Goal: Transaction & Acquisition: Purchase product/service

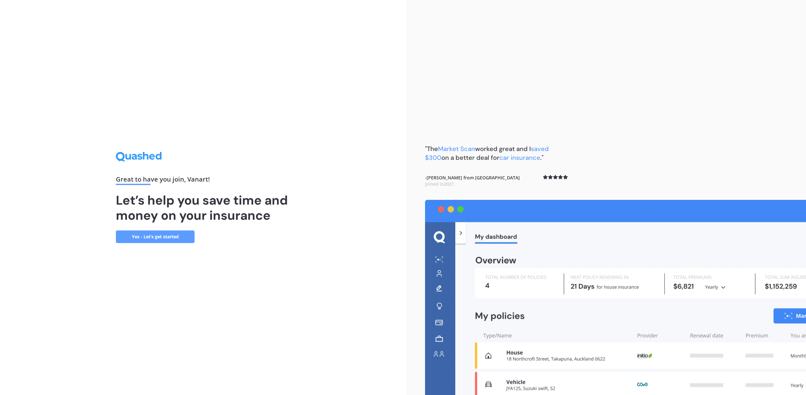
click at [153, 238] on link "Yes - Let’s get started" at bounding box center [155, 236] width 79 height 13
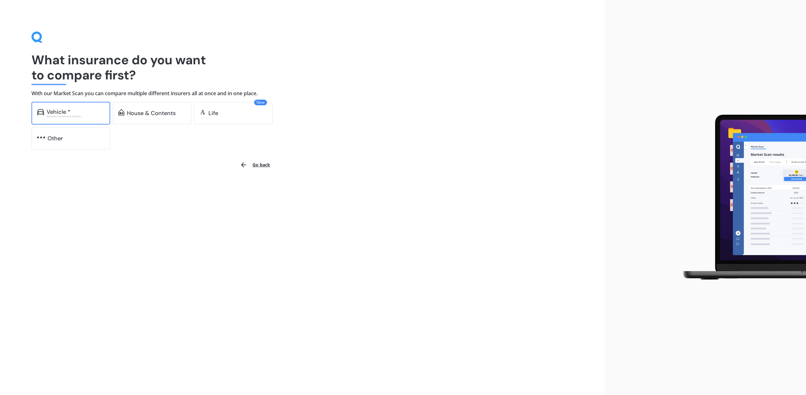
click at [69, 109] on div "Vehicle *" at bounding box center [59, 112] width 24 height 6
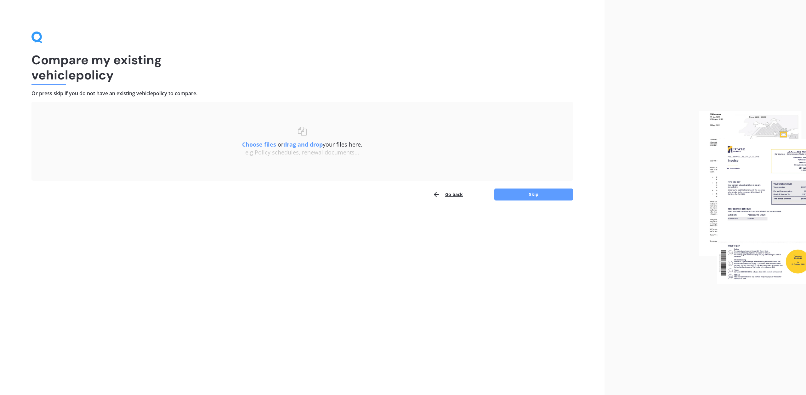
click at [259, 144] on u "Choose files" at bounding box center [259, 144] width 34 height 8
drag, startPoint x: 89, startPoint y: 60, endPoint x: 90, endPoint y: 72, distance: 12.3
click at [90, 72] on h1 "Compare my existing vehicle policy" at bounding box center [302, 67] width 542 height 30
drag, startPoint x: 95, startPoint y: 74, endPoint x: 98, endPoint y: 77, distance: 4.5
click at [95, 74] on h1 "Compare my existing vehicle policy" at bounding box center [302, 67] width 542 height 30
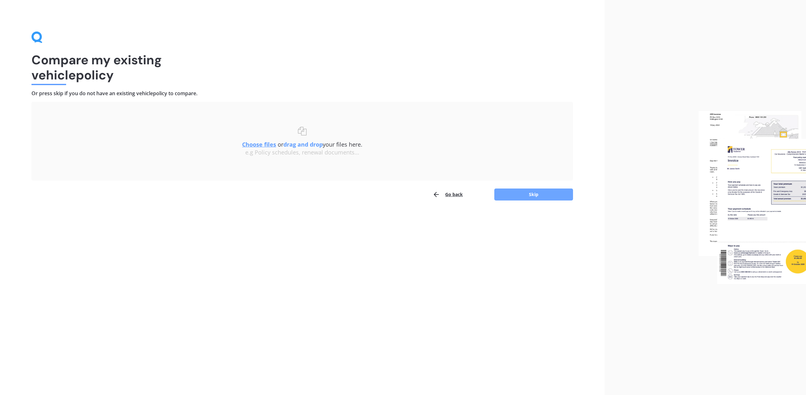
click at [546, 196] on button "Skip" at bounding box center [533, 194] width 79 height 12
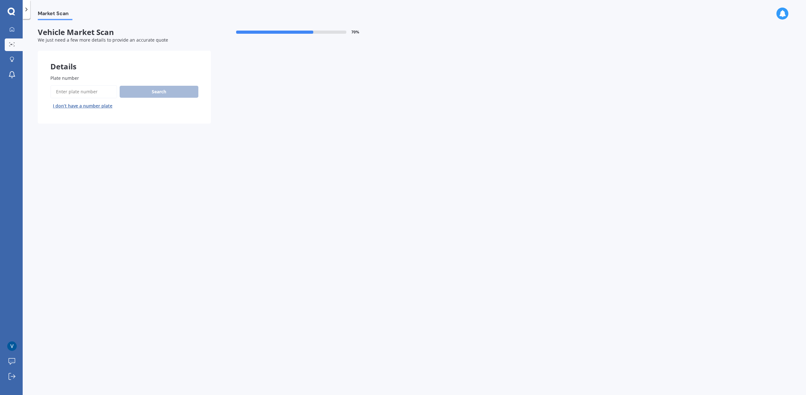
click at [90, 105] on button "I don’t have a number plate" at bounding box center [82, 106] width 65 height 10
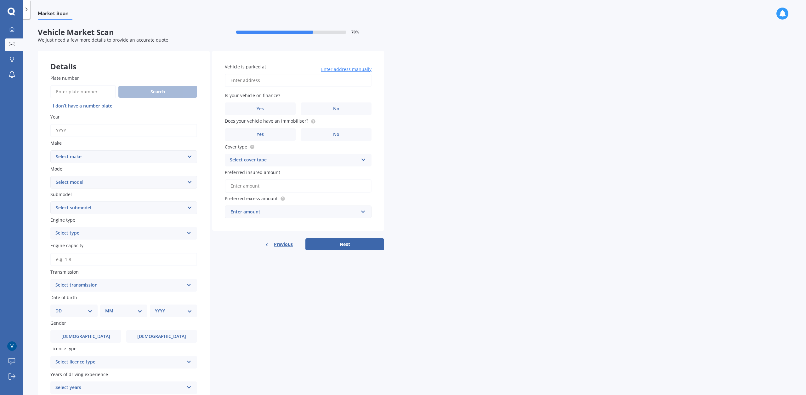
click at [103, 131] on input "Year" at bounding box center [123, 130] width 147 height 13
type input "2025"
click at [50, 150] on select "Select make AC ALFA ROMEO ASTON [PERSON_NAME] AUDI AUSTIN BEDFORD Bentley BMW B…" at bounding box center [123, 156] width 147 height 13
select select "TESLA"
click option "TESLA" at bounding box center [0, 0] width 0 height 0
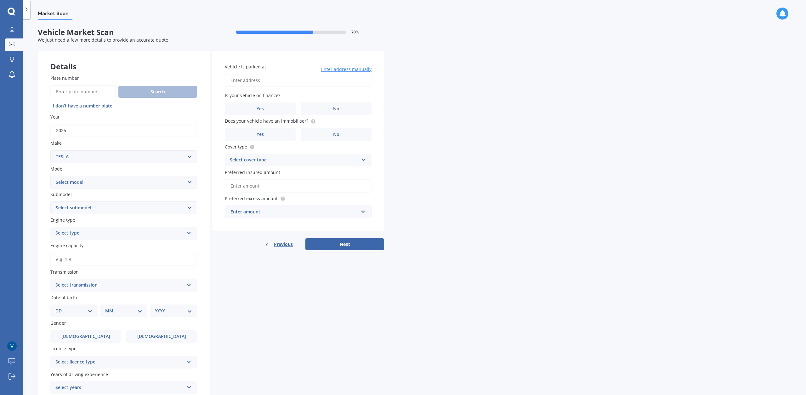
click at [50, 176] on select "Select model 3 S X Y" at bounding box center [123, 182] width 147 height 13
select select "Y"
click option "Y" at bounding box center [0, 0] width 0 height 0
click at [50, 201] on select "Select submodel EV" at bounding box center [123, 207] width 147 height 13
select select "EV"
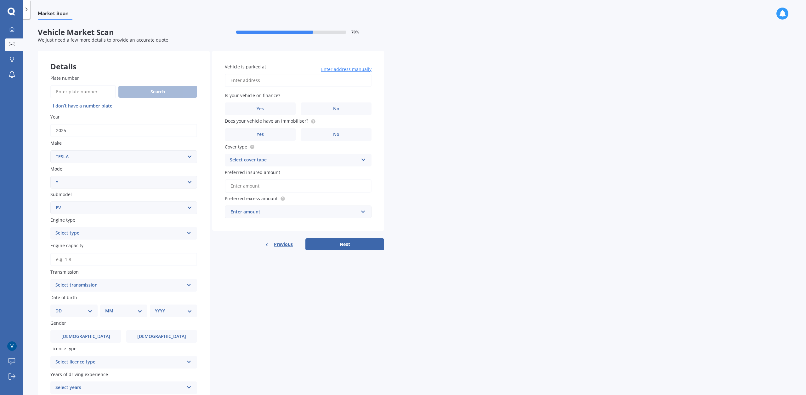
click option "EV" at bounding box center [0, 0] width 0 height 0
click at [90, 231] on div "Select type" at bounding box center [119, 233] width 128 height 8
click at [87, 268] on div "EV" at bounding box center [124, 267] width 146 height 11
click at [109, 261] on input "Engine capacity" at bounding box center [123, 259] width 147 height 13
click at [44, 251] on div "Plate number Search I don’t have a number plate Year [DATE] Make Select make AC…" at bounding box center [124, 247] width 172 height 370
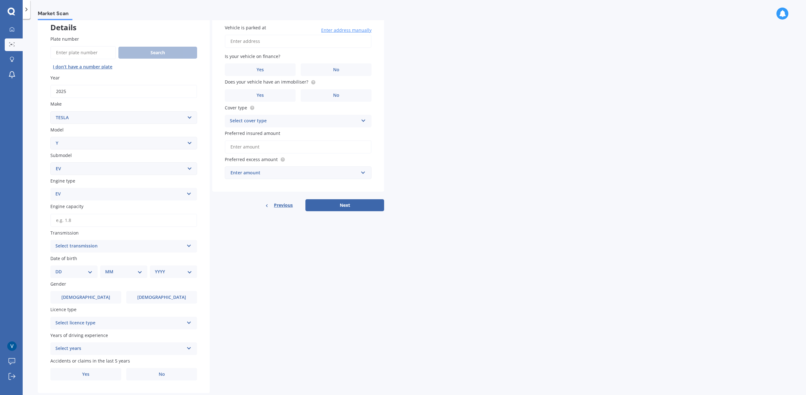
scroll to position [56, 0]
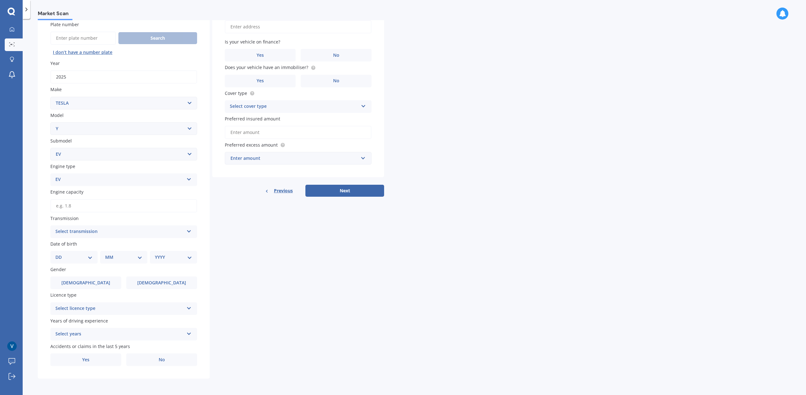
click at [98, 232] on div "Select transmission" at bounding box center [119, 232] width 128 height 8
click at [87, 241] on div "Auto" at bounding box center [124, 243] width 146 height 11
click at [55, 253] on select "DD 01 02 03 04 05 06 07 08 09 10 11 12 13 14 15 16 17 18 19 20 21 22 23 24 25 2…" at bounding box center [73, 256] width 37 height 7
select select "28"
click option "28" at bounding box center [0, 0] width 0 height 0
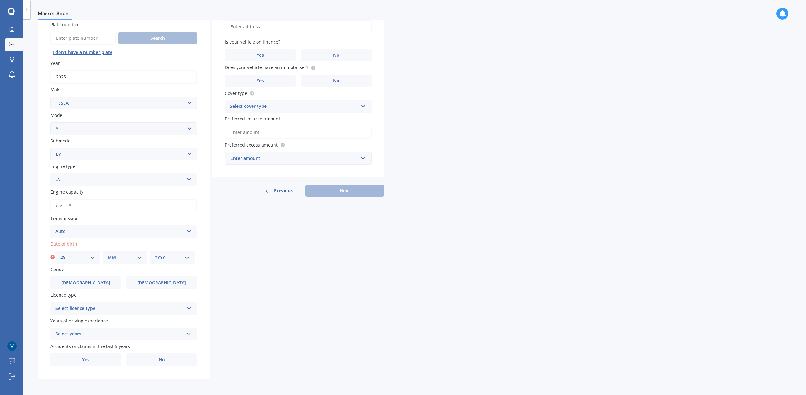
click at [108, 253] on select "MM 01 02 03 04 05 06 07 08 09 10 11 12" at bounding box center [125, 256] width 35 height 7
select select "11"
click option "11" at bounding box center [0, 0] width 0 height 0
click at [155, 253] on select "YYYY 2025 2024 2023 2022 2021 2020 2019 2018 2017 2016 2015 2014 2013 2012 2011…" at bounding box center [172, 256] width 35 height 7
select select "1985"
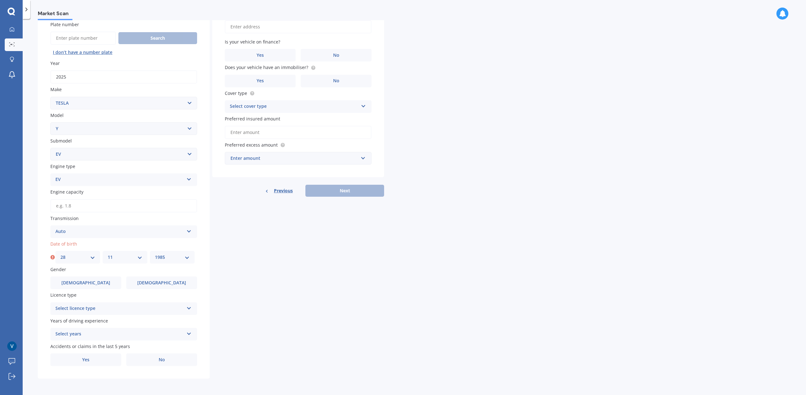
click option "1985" at bounding box center [0, 0] width 0 height 0
click at [105, 253] on select "MM 01 02 03 04 05 06 07 08 09 10 11 12" at bounding box center [123, 256] width 37 height 7
select select "04"
click option "04" at bounding box center [0, 0] width 0 height 0
drag, startPoint x: 75, startPoint y: 252, endPoint x: 72, endPoint y: 257, distance: 5.6
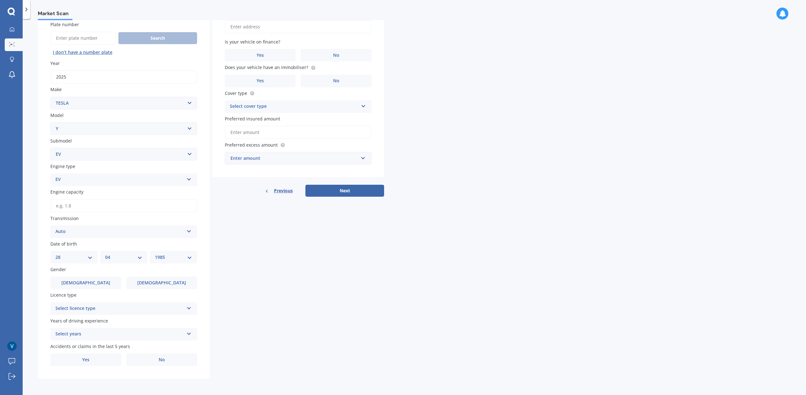
click at [75, 252] on div "DD 01 02 03 04 05 06 07 08 09 10 11 12 13 14 15 16 17 18 19 20 21 22 23 24 25 2…" at bounding box center [73, 257] width 47 height 13
click at [55, 253] on select "DD 01 02 03 04 05 06 07 08 09 10 11 12 13 14 15 16 17 18 19 20 21 22 23 24 25 2…" at bounding box center [73, 256] width 37 height 7
select select "23"
click option "23" at bounding box center [0, 0] width 0 height 0
click at [102, 282] on label "[DEMOGRAPHIC_DATA]" at bounding box center [85, 282] width 71 height 13
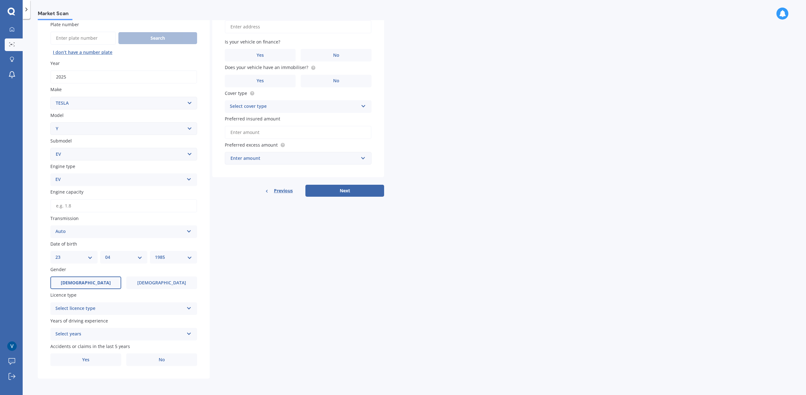
click at [0, 0] on input "[DEMOGRAPHIC_DATA]" at bounding box center [0, 0] width 0 height 0
click at [106, 308] on div "Select licence type" at bounding box center [119, 308] width 128 height 8
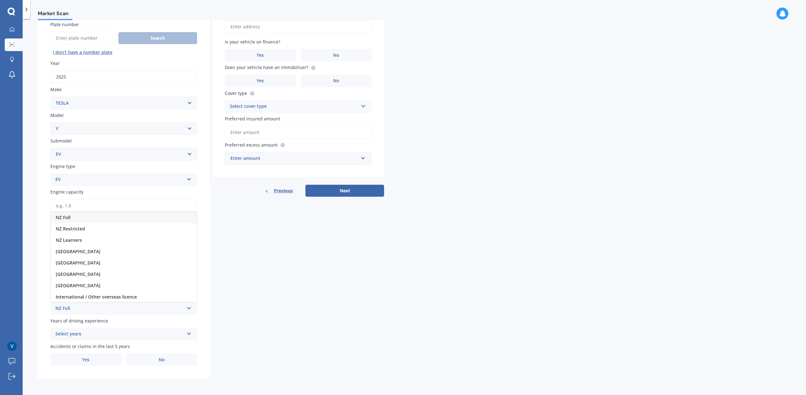
click at [88, 216] on div "NZ Full" at bounding box center [124, 217] width 146 height 11
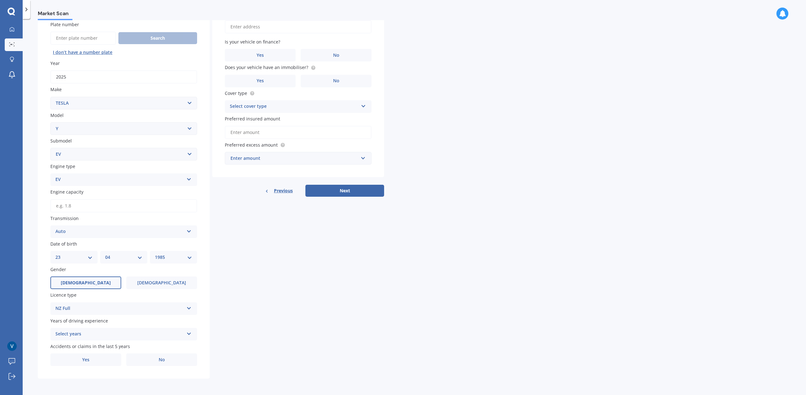
click at [93, 334] on div "Select years" at bounding box center [119, 334] width 128 height 8
click at [81, 273] on span "5 or more years" at bounding box center [73, 276] width 34 height 6
click at [90, 357] on label "Yes" at bounding box center [85, 359] width 71 height 13
click at [0, 0] on input "Yes" at bounding box center [0, 0] width 0 height 0
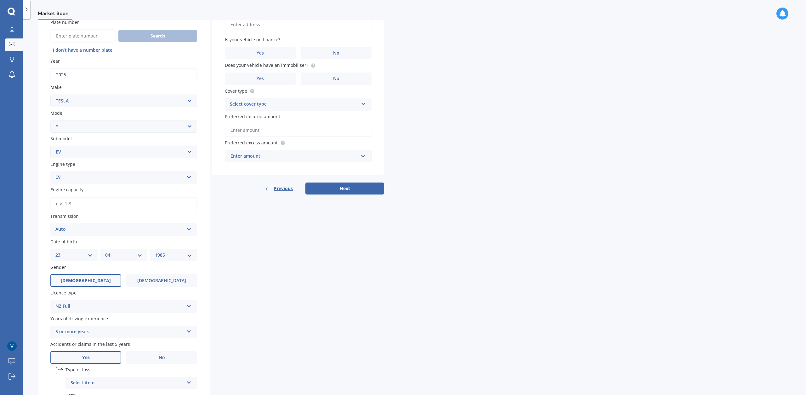
scroll to position [124, 0]
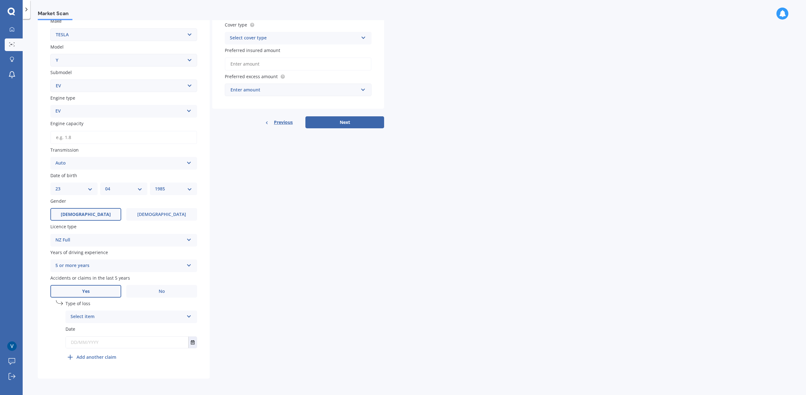
click at [108, 315] on div "Select item" at bounding box center [127, 317] width 113 height 8
click at [100, 330] on span "At fault accident" at bounding box center [89, 329] width 36 height 6
click at [190, 343] on button "Select date" at bounding box center [192, 341] width 9 height 11
click at [85, 264] on button "[DATE]" at bounding box center [83, 264] width 27 height 11
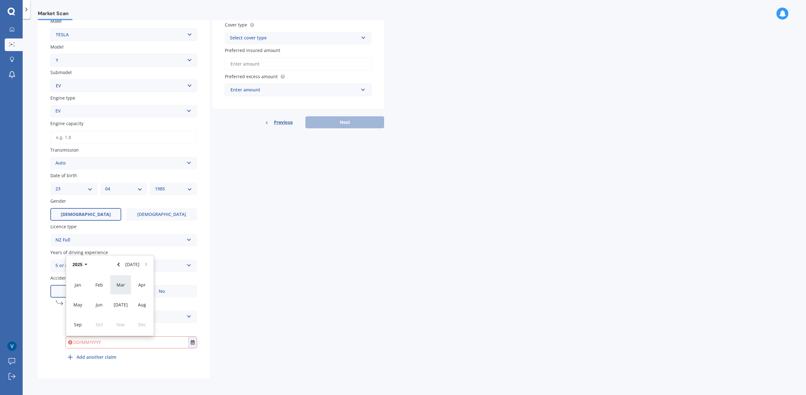
click at [118, 288] on div "Mar" at bounding box center [120, 285] width 21 height 20
click at [97, 303] on span "12" at bounding box center [97, 303] width 5 height 6
type input "[DATE]"
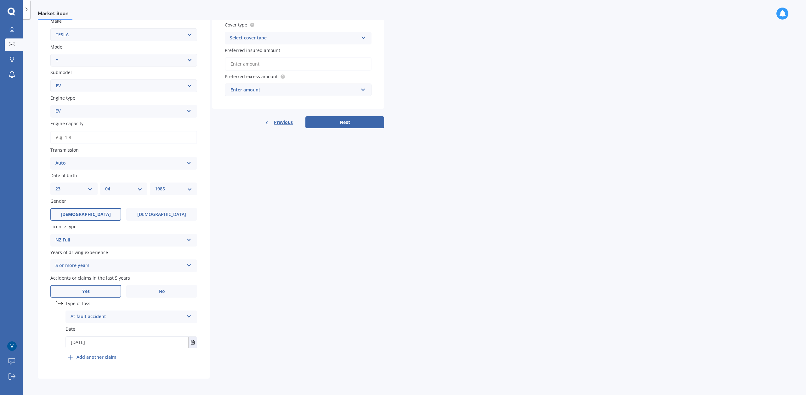
click at [88, 356] on b "Add another claim" at bounding box center [97, 356] width 40 height 7
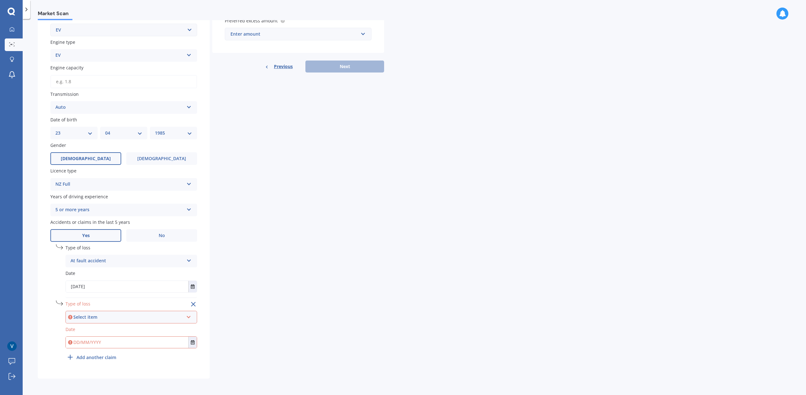
scroll to position [180, 0]
click at [118, 319] on div "Select item" at bounding box center [128, 316] width 110 height 7
click at [100, 328] on span "At fault accident" at bounding box center [89, 329] width 36 height 6
click at [100, 340] on input "text" at bounding box center [127, 341] width 122 height 11
click at [194, 342] on icon "Select date" at bounding box center [193, 342] width 4 height 4
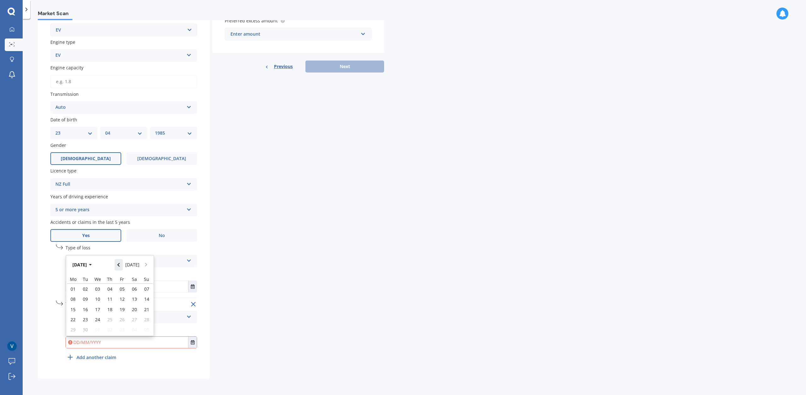
click at [122, 265] on button "Navigate back" at bounding box center [119, 264] width 8 height 11
click at [120, 264] on icon "Navigate back" at bounding box center [118, 264] width 3 height 4
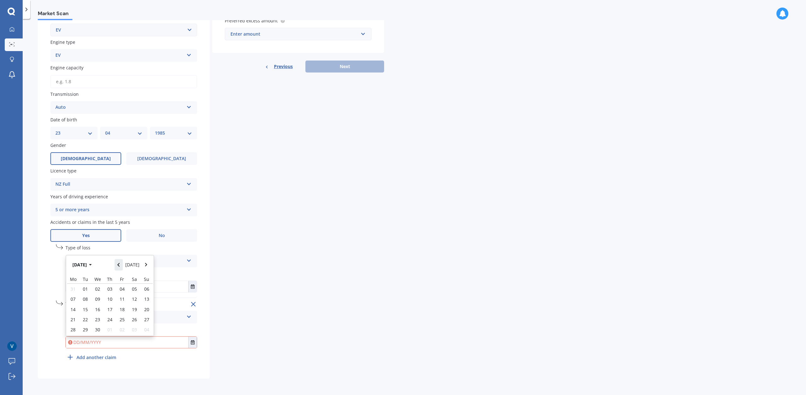
click at [120, 264] on icon "Navigate back" at bounding box center [118, 264] width 3 height 4
click at [120, 264] on icon "Navigate back" at bounding box center [118, 262] width 3 height 4
click at [120, 264] on icon "Navigate back" at bounding box center [118, 264] width 3 height 4
click at [120, 264] on icon "Navigate back" at bounding box center [118, 262] width 3 height 4
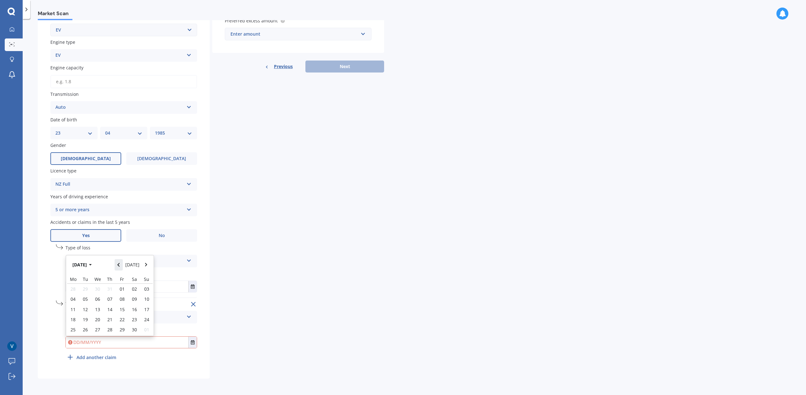
click at [120, 264] on icon "Navigate back" at bounding box center [118, 264] width 3 height 4
click at [148, 259] on button "Navigate forward" at bounding box center [146, 264] width 8 height 11
click at [100, 329] on span "27" at bounding box center [97, 329] width 5 height 6
type input "[DATE]"
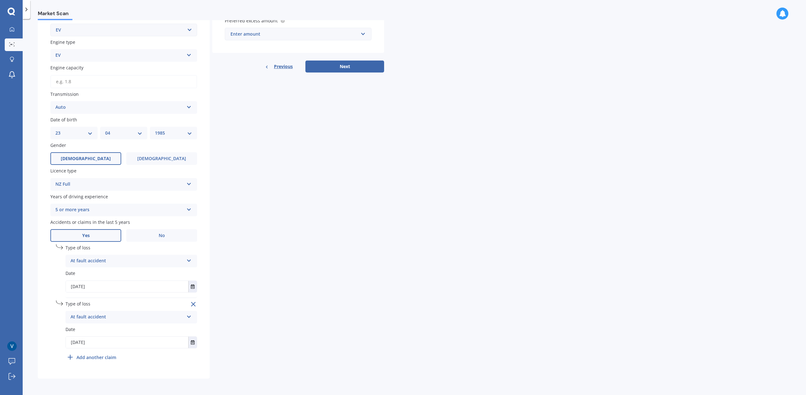
click at [96, 360] on div "Add another claim" at bounding box center [90, 357] width 51 height 8
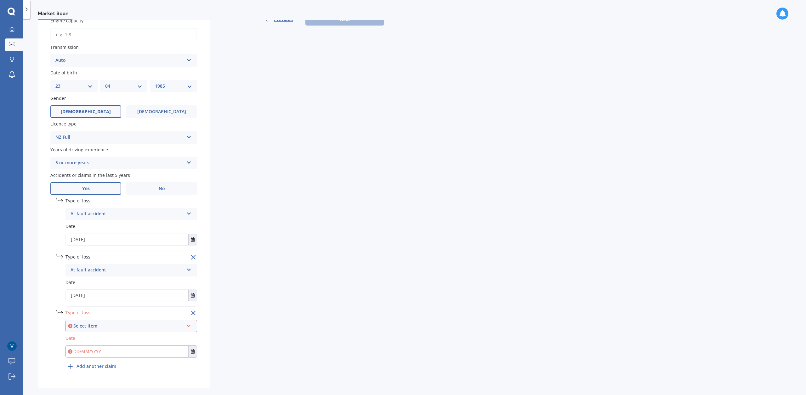
scroll to position [236, 0]
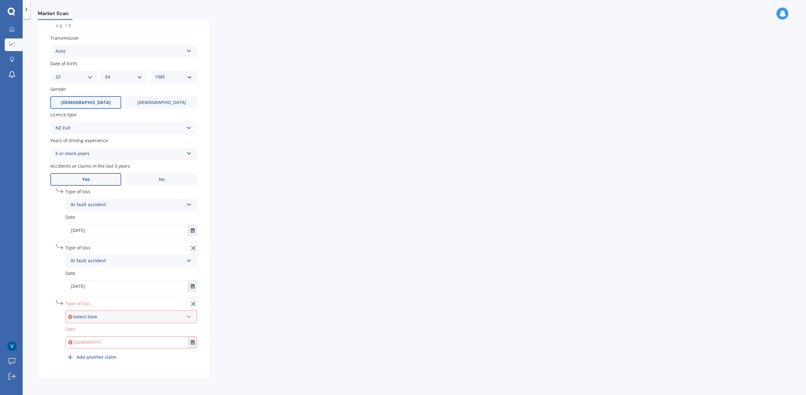
click at [128, 314] on div "Select item" at bounding box center [128, 316] width 110 height 7
click at [115, 326] on div "At fault accident" at bounding box center [131, 328] width 130 height 11
click at [113, 340] on input "text" at bounding box center [127, 341] width 122 height 11
click at [190, 340] on button "Select date" at bounding box center [192, 341] width 9 height 11
click at [120, 264] on icon "Navigate back" at bounding box center [118, 264] width 3 height 4
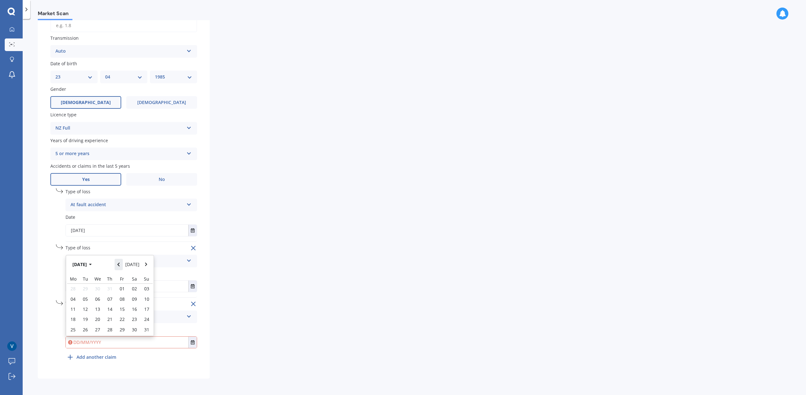
click at [120, 264] on icon "Navigate back" at bounding box center [118, 264] width 3 height 4
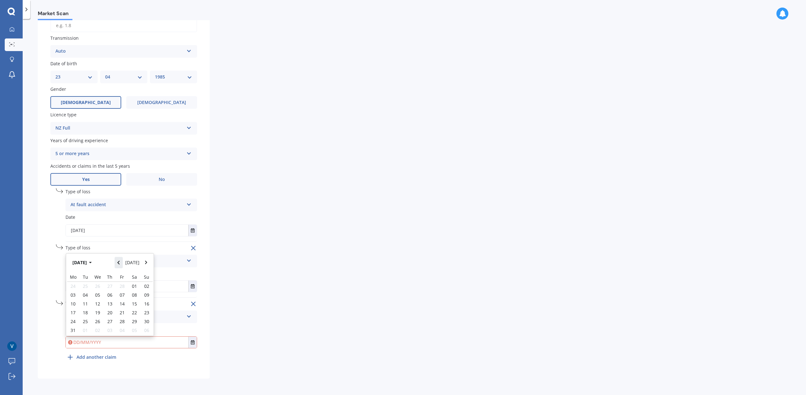
click at [120, 264] on icon "Navigate back" at bounding box center [118, 262] width 3 height 4
click at [120, 264] on icon "Navigate back" at bounding box center [118, 264] width 3 height 4
click at [120, 264] on icon "Navigate back" at bounding box center [118, 262] width 3 height 4
click at [122, 264] on button "Navigate back" at bounding box center [119, 264] width 8 height 11
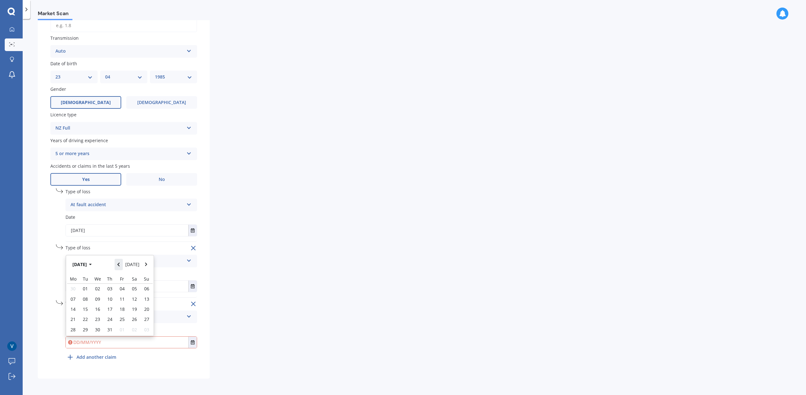
click at [122, 265] on button "Navigate back" at bounding box center [119, 264] width 8 height 11
click at [122, 265] on button "Navigate back" at bounding box center [119, 262] width 8 height 11
click at [120, 265] on icon "Navigate back" at bounding box center [118, 264] width 3 height 4
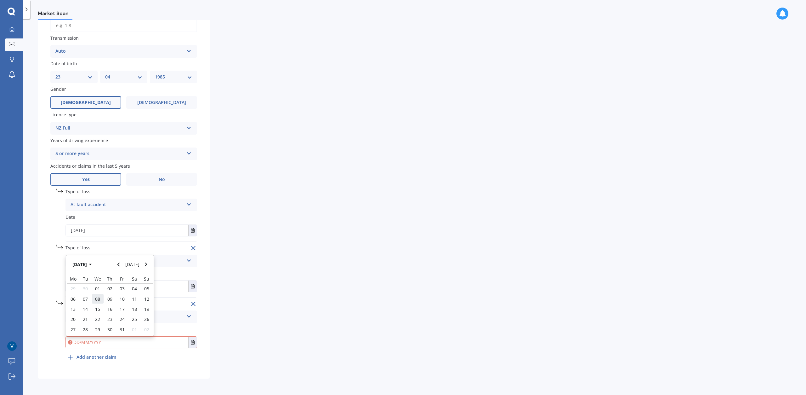
click at [97, 302] on span "08" at bounding box center [97, 299] width 5 height 6
type input "[DATE]"
click at [103, 357] on b "Add another claim" at bounding box center [97, 356] width 40 height 7
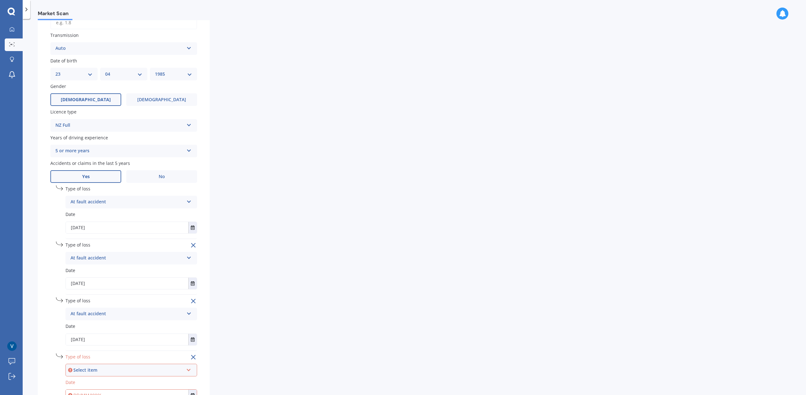
scroll to position [293, 0]
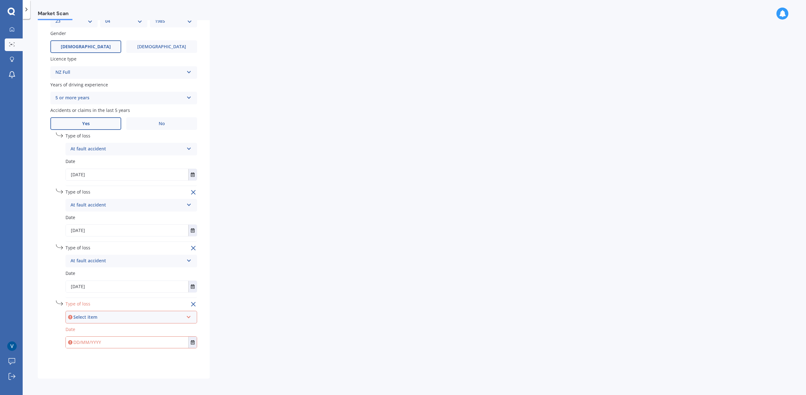
click at [163, 315] on div "Select item" at bounding box center [128, 316] width 110 height 7
click at [122, 326] on div "At fault accident" at bounding box center [131, 328] width 130 height 11
click at [121, 343] on input "text" at bounding box center [127, 341] width 122 height 11
click at [188, 341] on input "text" at bounding box center [127, 341] width 122 height 11
click at [190, 341] on button "Select date" at bounding box center [192, 341] width 9 height 11
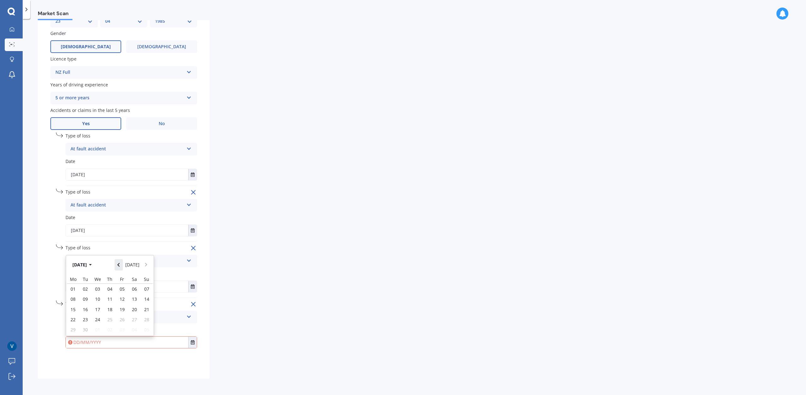
click at [120, 267] on button "Navigate back" at bounding box center [119, 264] width 8 height 11
click at [120, 267] on button "Navigate back" at bounding box center [119, 262] width 8 height 11
click at [120, 267] on button "Navigate back" at bounding box center [119, 264] width 8 height 11
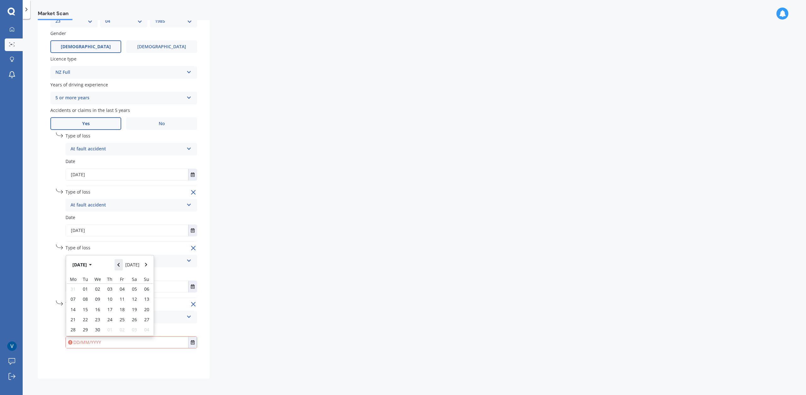
click at [120, 267] on button "Navigate back" at bounding box center [119, 264] width 8 height 11
click at [120, 267] on button "Navigate back" at bounding box center [119, 262] width 8 height 11
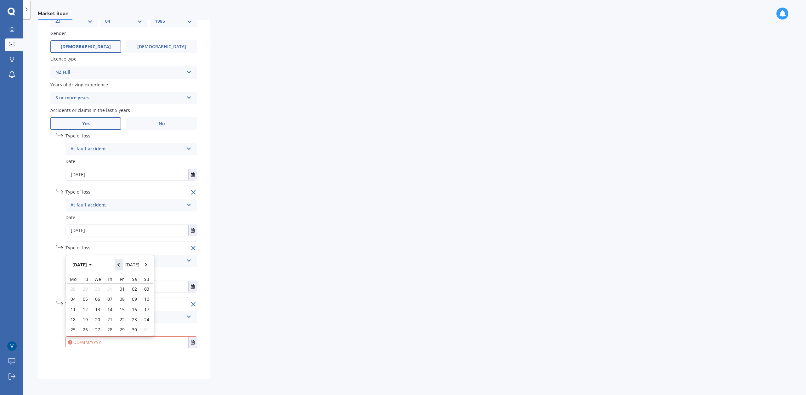
click at [120, 267] on button "Navigate back" at bounding box center [119, 264] width 8 height 11
click at [120, 267] on button "Navigate back" at bounding box center [119, 262] width 8 height 11
click at [120, 267] on button "Navigate back" at bounding box center [119, 264] width 8 height 11
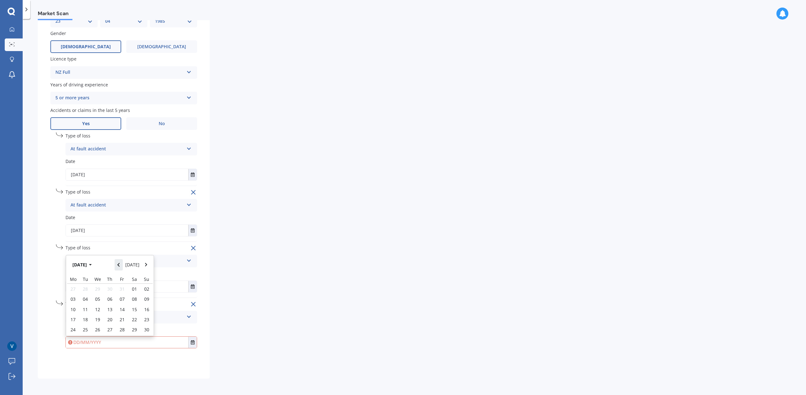
click at [120, 267] on button "Navigate back" at bounding box center [119, 264] width 8 height 11
click at [90, 262] on button "[DATE]" at bounding box center [83, 264] width 27 height 11
click at [89, 264] on button "2024" at bounding box center [81, 264] width 23 height 11
click at [87, 264] on button "[DATE] - [DATE]" at bounding box center [92, 260] width 45 height 20
click at [85, 343] on input "text" at bounding box center [127, 341] width 122 height 11
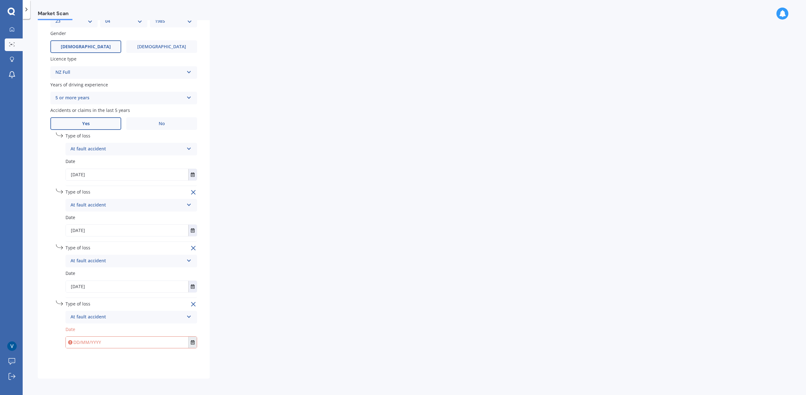
click at [194, 341] on icon "Select date" at bounding box center [193, 342] width 4 height 4
click at [136, 281] on span "[DATE] - [DATE]" at bounding box center [142, 285] width 17 height 12
click at [102, 286] on span "2020" at bounding box center [99, 285] width 10 height 6
click at [141, 323] on span "Dec" at bounding box center [142, 324] width 8 height 6
click at [104, 300] on div "09" at bounding box center [98, 298] width 12 height 10
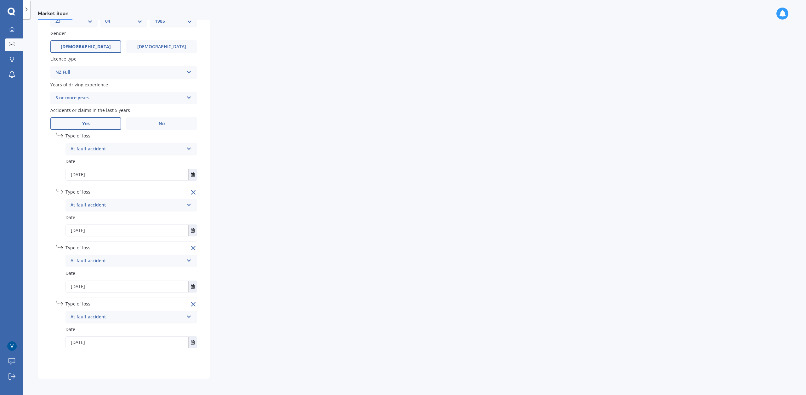
type input "[DATE]"
click at [121, 357] on div "undefined 4 Remove Type of loss At fault accident At fault accident Not at faul…" at bounding box center [131, 331] width 132 height 63
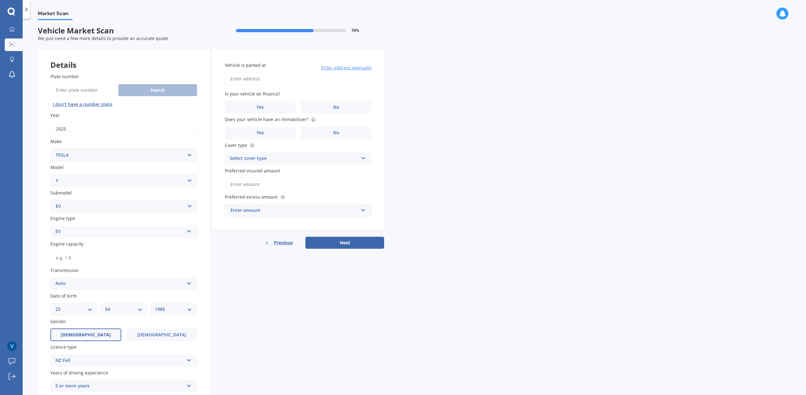
scroll to position [0, 0]
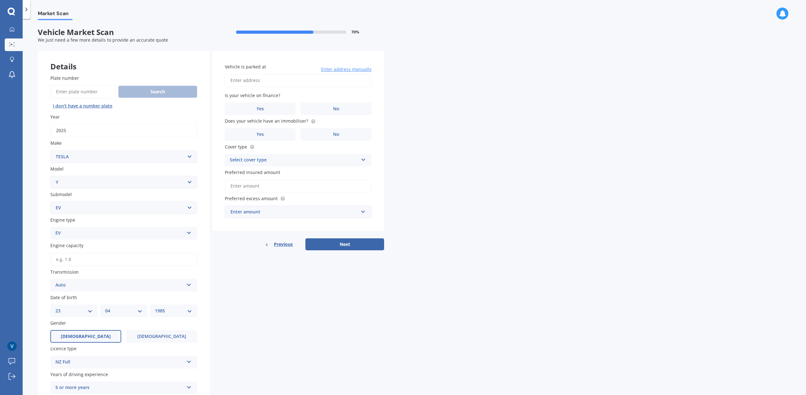
click at [254, 76] on input "Vehicle is parked at" at bounding box center [298, 80] width 147 height 13
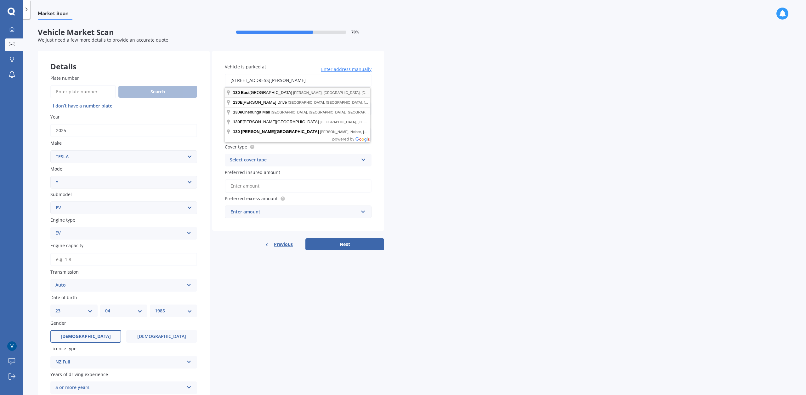
type input "[STREET_ADDRESS][PERSON_NAME]"
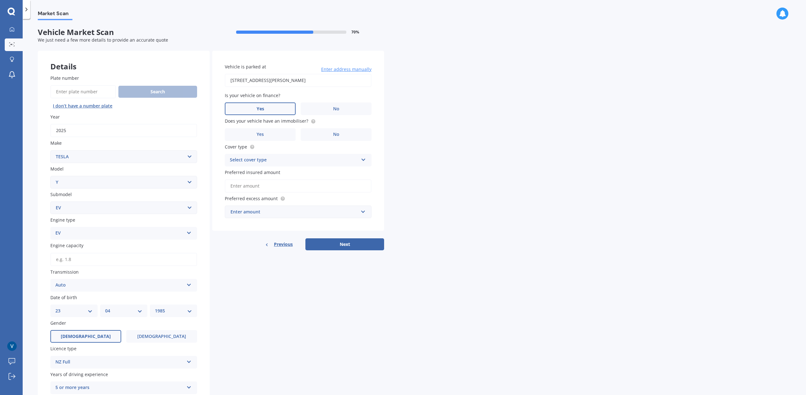
click at [272, 109] on label "Yes" at bounding box center [260, 108] width 71 height 13
click at [0, 0] on input "Yes" at bounding box center [0, 0] width 0 height 0
click at [278, 138] on label "Yes" at bounding box center [260, 134] width 71 height 13
click at [0, 0] on input "Yes" at bounding box center [0, 0] width 0 height 0
click at [281, 159] on div "Select cover type" at bounding box center [294, 160] width 128 height 8
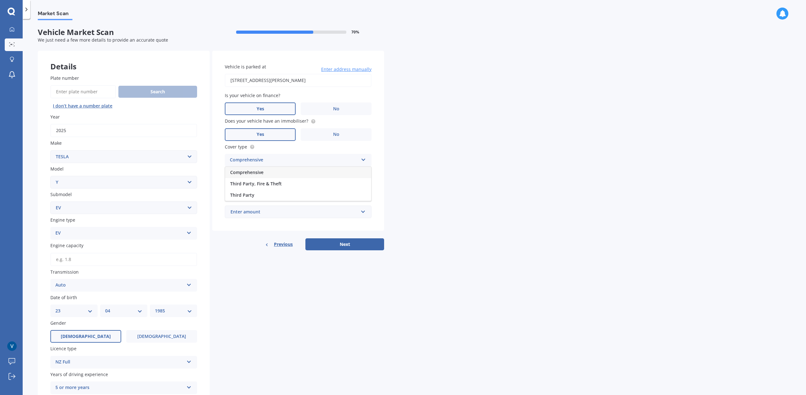
click at [272, 173] on div "Comprehensive" at bounding box center [298, 172] width 146 height 11
click at [253, 187] on input "Preferred insured amount" at bounding box center [298, 185] width 147 height 13
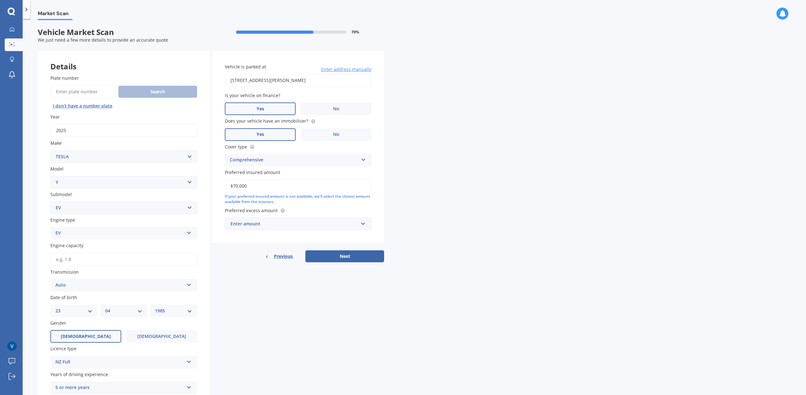
type input "$70,000"
click at [298, 224] on div "Enter amount" at bounding box center [294, 223] width 128 height 7
click at [249, 280] on div "$1,000" at bounding box center [298, 282] width 146 height 12
drag, startPoint x: 317, startPoint y: 308, endPoint x: 334, endPoint y: 279, distance: 33.6
click at [319, 305] on div "Details Plate number Search I don’t have a number plate Year [DATE] Make Select…" at bounding box center [211, 359] width 346 height 617
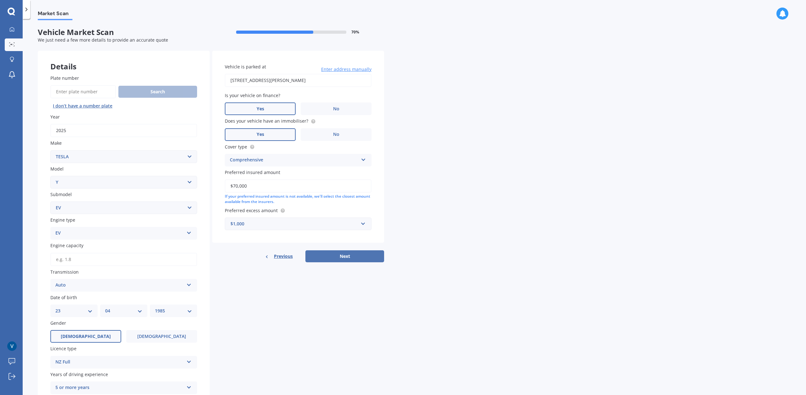
click at [355, 260] on button "Next" at bounding box center [344, 256] width 79 height 12
click at [128, 259] on input "Engine capacity" at bounding box center [123, 259] width 147 height 13
click at [85, 257] on input "Engine capacity" at bounding box center [123, 259] width 147 height 13
type input "255.0"
click at [95, 260] on input "255.0" at bounding box center [123, 259] width 147 height 13
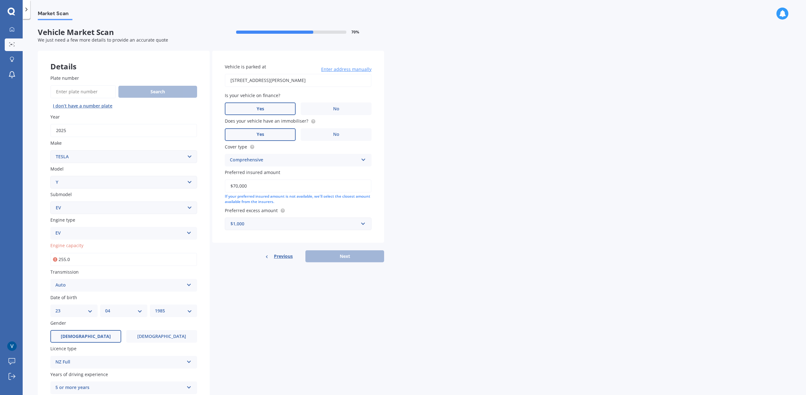
click at [94, 260] on input "255.0" at bounding box center [123, 259] width 147 height 13
type input "2.0"
click at [339, 254] on button "Next" at bounding box center [344, 256] width 79 height 12
select select "23"
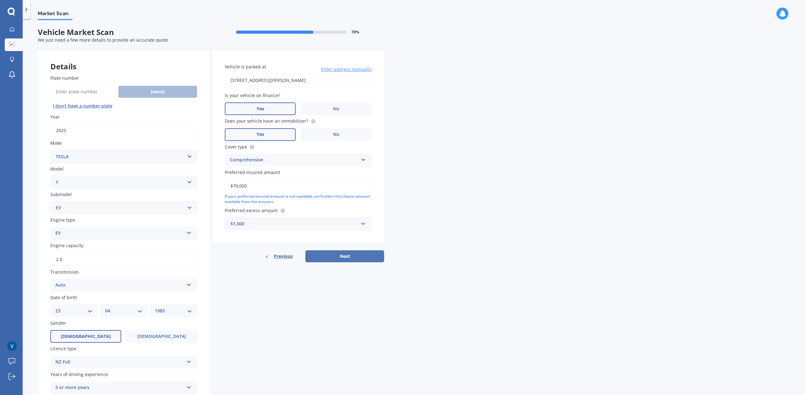
select select "04"
select select "1985"
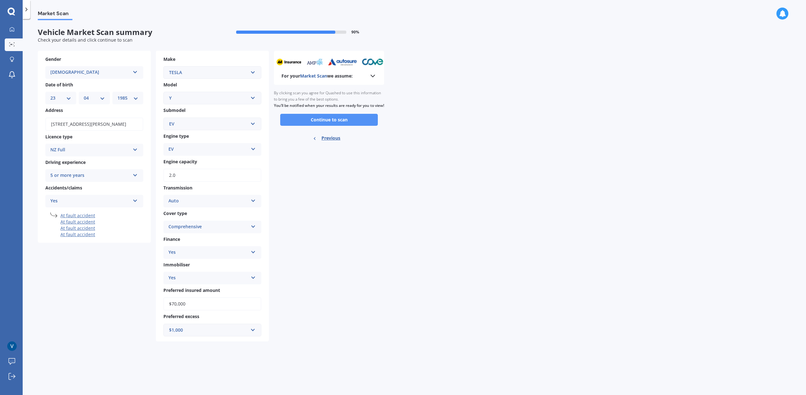
click at [355, 126] on button "Continue to scan" at bounding box center [329, 120] width 98 height 12
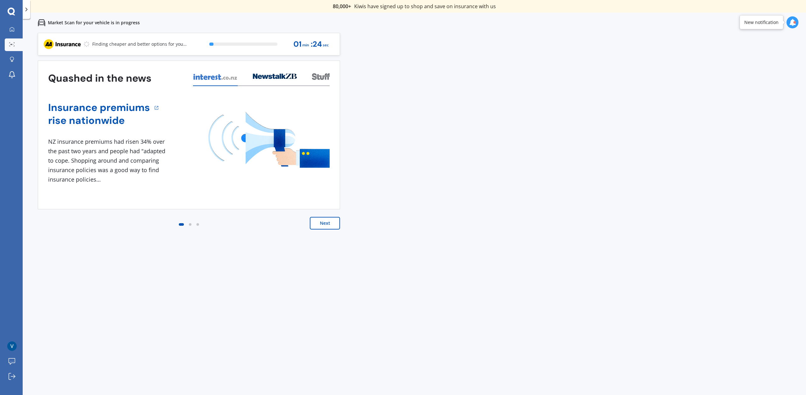
click at [325, 223] on button "Next" at bounding box center [325, 223] width 30 height 13
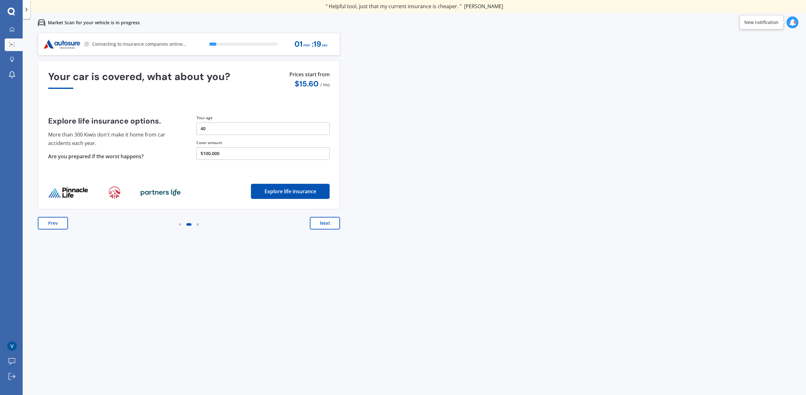
click at [49, 225] on button "Prev" at bounding box center [53, 223] width 30 height 13
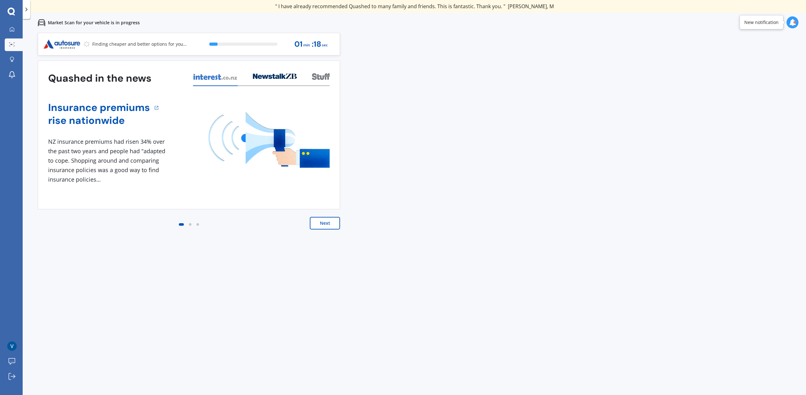
click at [324, 227] on button "Next" at bounding box center [325, 223] width 30 height 13
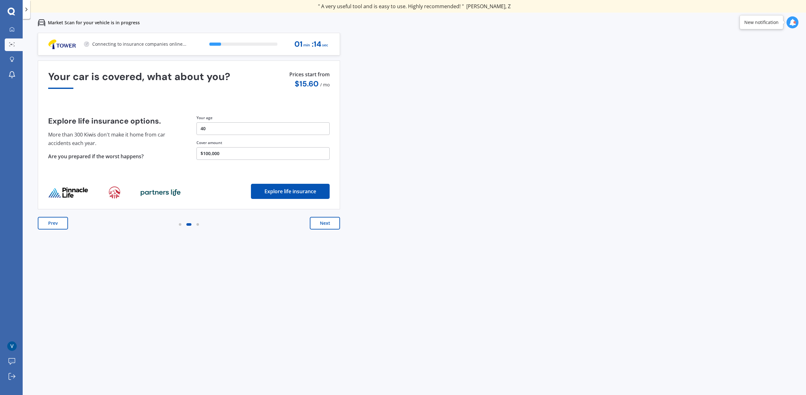
click at [325, 225] on button "Next" at bounding box center [325, 223] width 30 height 13
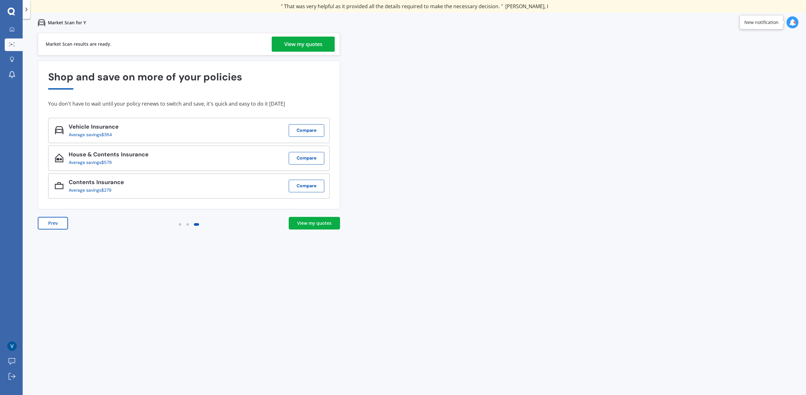
click at [314, 40] on div "View my quotes" at bounding box center [303, 44] width 38 height 15
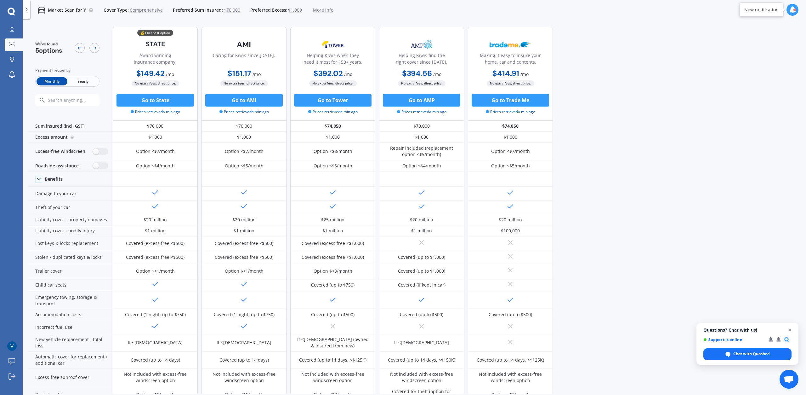
click at [247, 83] on span "No extra fees, direct price." at bounding box center [244, 83] width 48 height 6
click at [236, 80] on div "Caring for Kiwis since [DATE]. $151.17 / mo $1,814.08 / yr $151.17 / mo No extr…" at bounding box center [244, 74] width 85 height 94
click at [236, 80] on div "$151.17 / mo $1,814.08 / yr $151.17 / mo" at bounding box center [244, 74] width 85 height 12
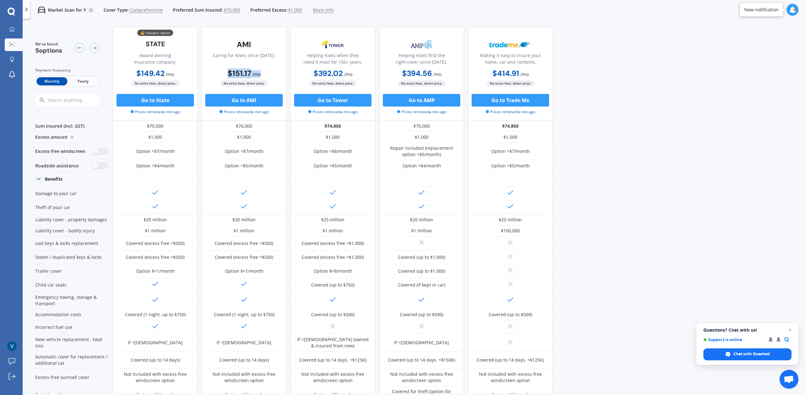
drag, startPoint x: 236, startPoint y: 80, endPoint x: 234, endPoint y: 82, distance: 3.4
click at [235, 80] on div "$151.17 / mo $1,814.08 / yr $151.17 / mo" at bounding box center [244, 74] width 85 height 12
click at [233, 82] on span "No extra fees, direct price." at bounding box center [244, 83] width 48 height 6
click at [233, 81] on span "No extra fees, direct price." at bounding box center [244, 83] width 48 height 6
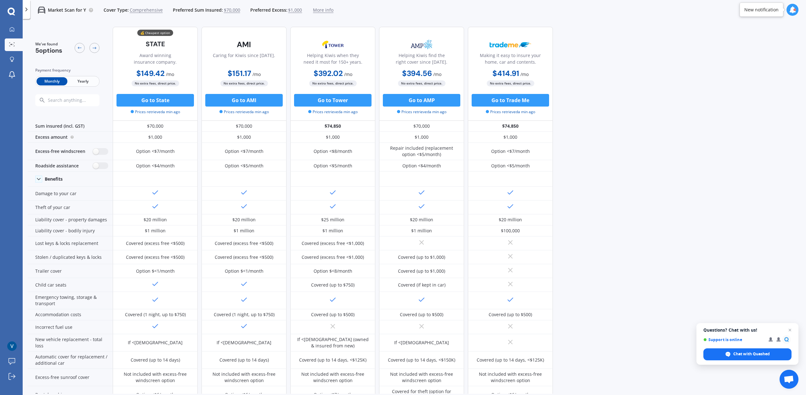
click at [232, 81] on span "No extra fees, direct price." at bounding box center [244, 83] width 48 height 6
click at [248, 81] on span "No extra fees, direct price." at bounding box center [244, 83] width 48 height 6
click at [515, 100] on button "Go to Trade Me" at bounding box center [510, 100] width 77 height 13
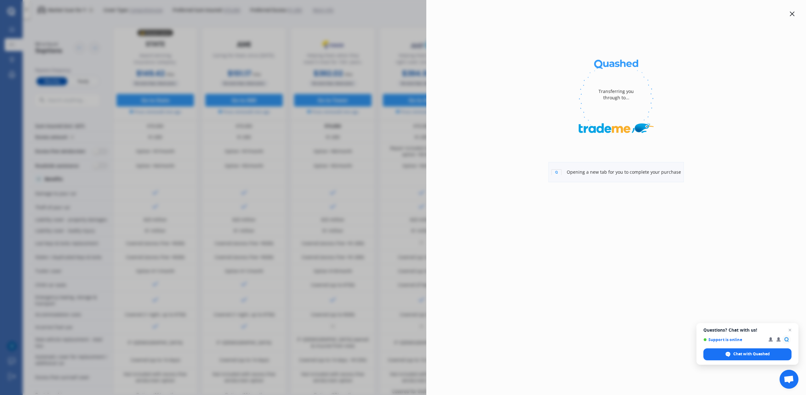
click at [364, 142] on div "Transferring you through to... Opening a new tab for you to complete your purch…" at bounding box center [403, 197] width 806 height 395
click at [400, 125] on div "Transferring you through to... Go to Trade Me Insurance" at bounding box center [403, 197] width 806 height 395
click at [396, 57] on div "Transferring you through to... Go to Trade Me Insurance" at bounding box center [403, 197] width 806 height 395
click at [405, 44] on div "Transferring you through to... Go to Trade Me Insurance" at bounding box center [403, 197] width 806 height 395
